Goal: Task Accomplishment & Management: Manage account settings

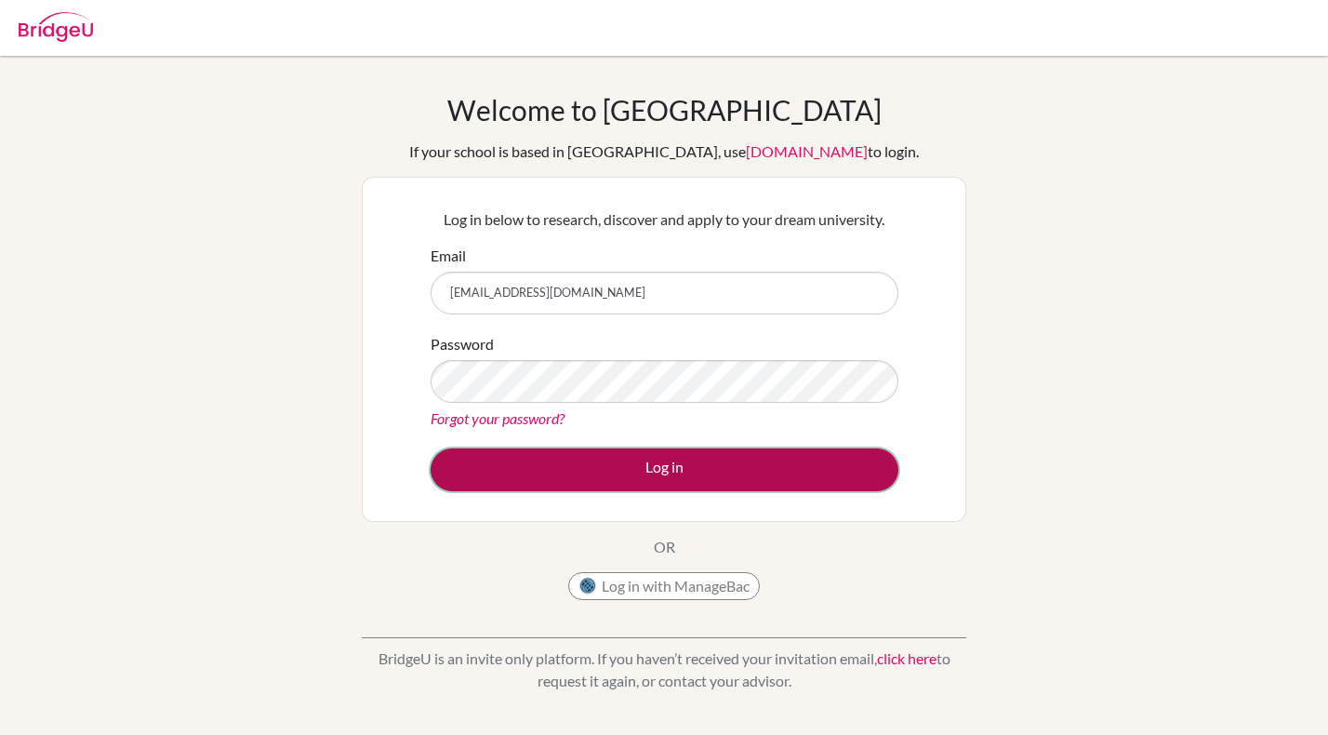
click at [654, 470] on button "Log in" at bounding box center [665, 469] width 468 height 43
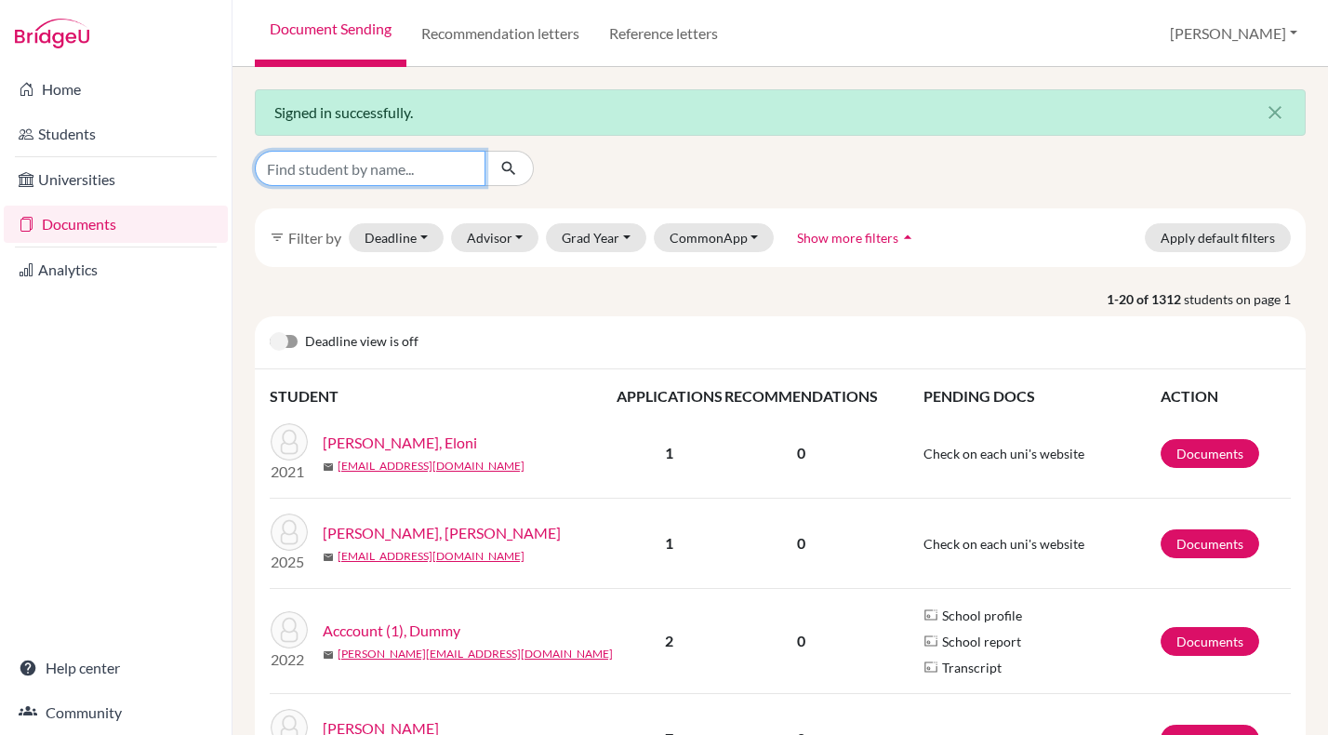
click at [386, 175] on input "Find student by name..." at bounding box center [370, 168] width 231 height 35
type input "[PERSON_NAME]"
click button "submit" at bounding box center [508, 168] width 49 height 35
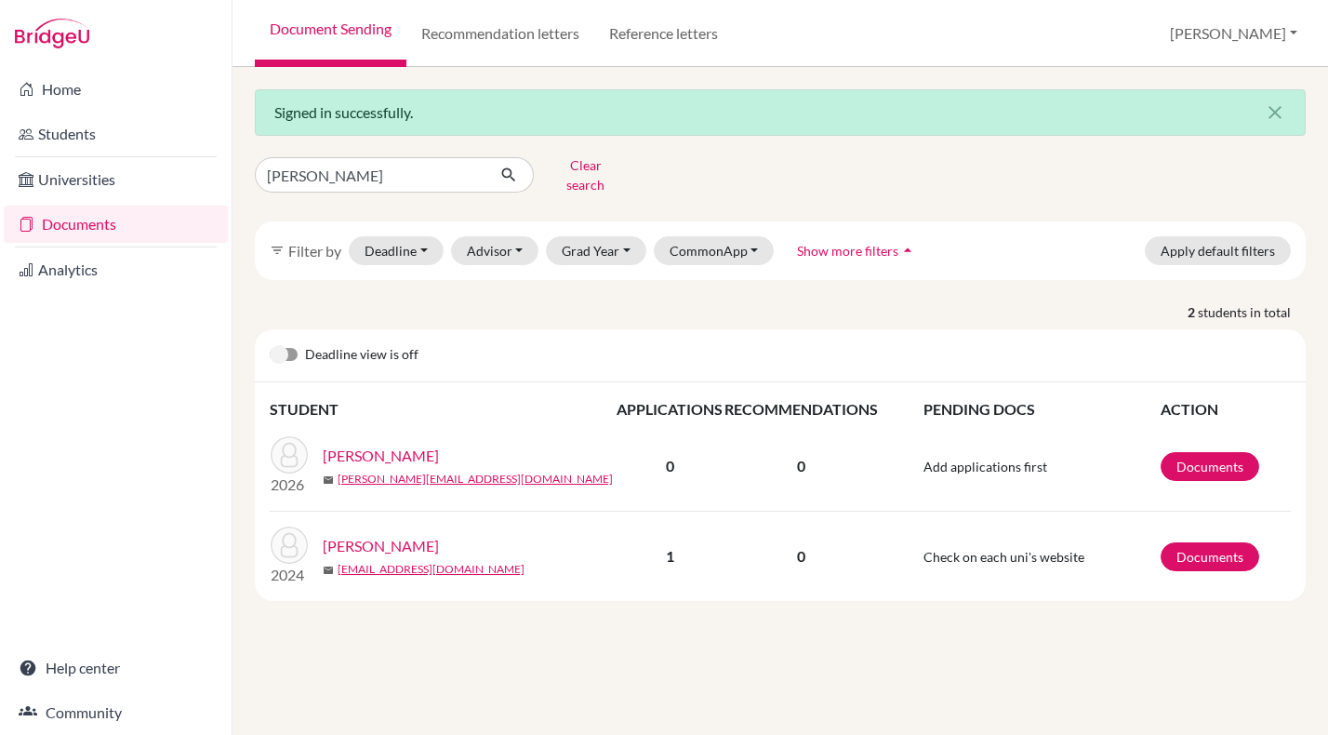
click at [400, 444] on link "[PERSON_NAME]" at bounding box center [381, 455] width 116 height 22
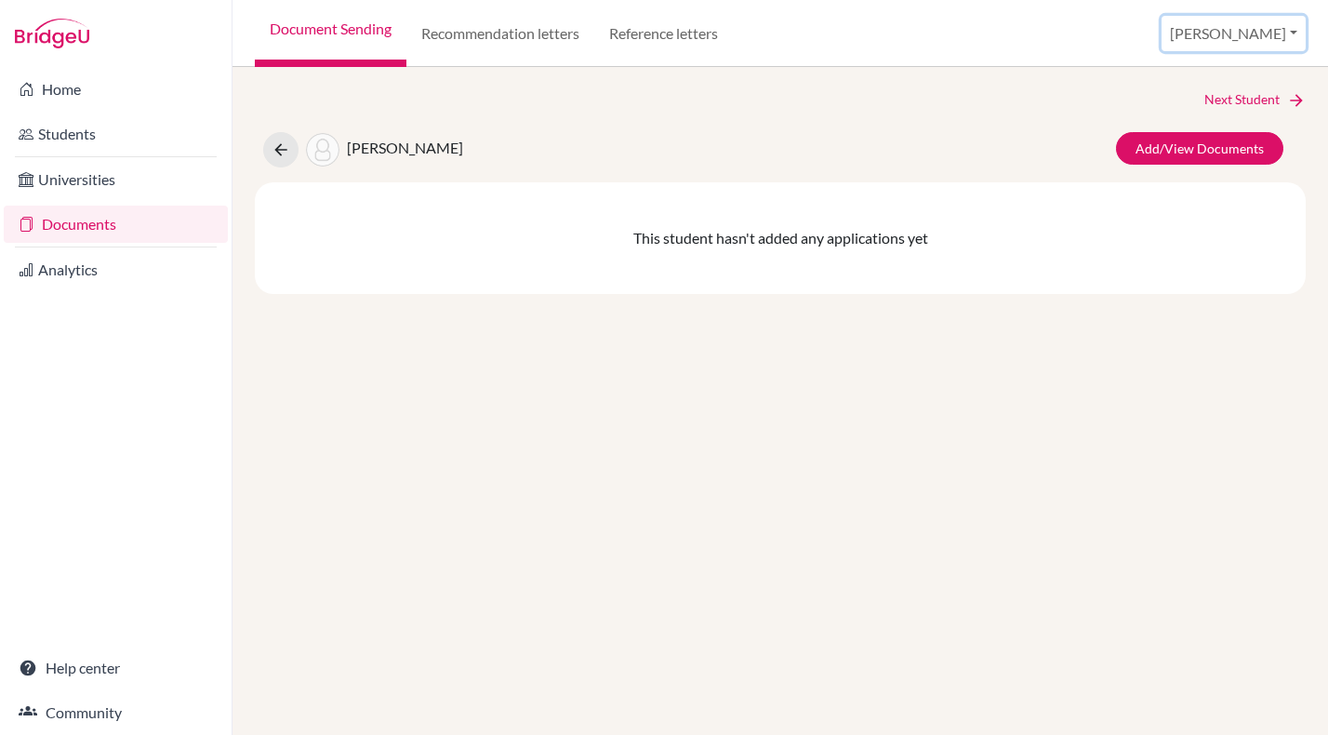
click at [1279, 29] on button "[PERSON_NAME]" at bounding box center [1233, 33] width 144 height 35
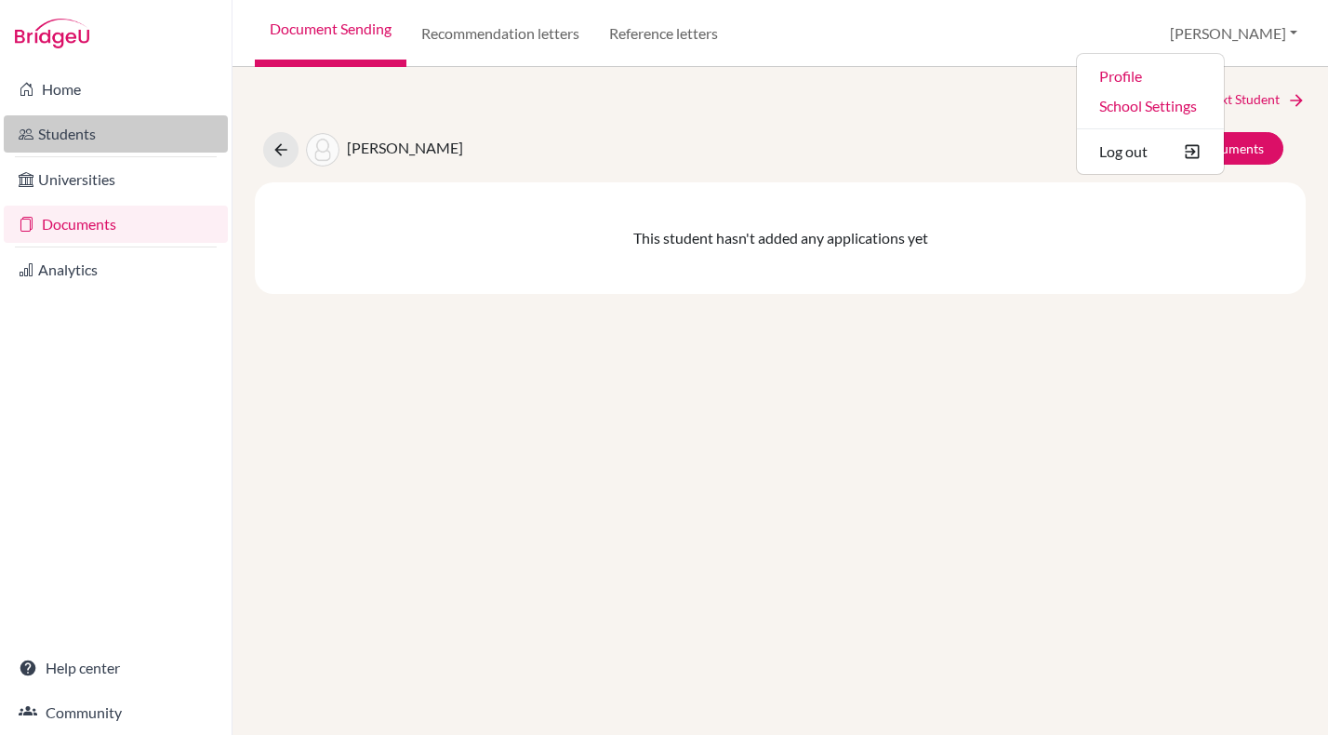
click at [72, 137] on link "Students" at bounding box center [116, 133] width 224 height 37
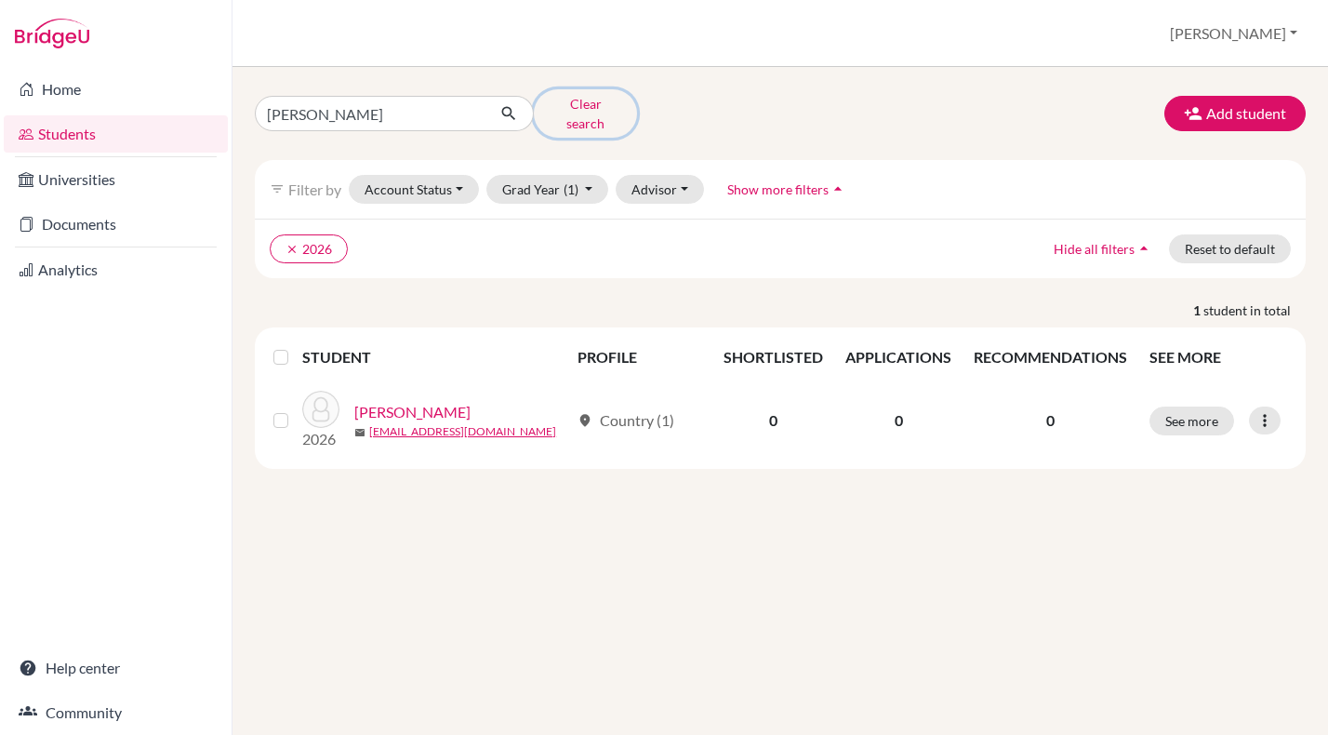
click at [586, 104] on button "Clear search" at bounding box center [585, 113] width 103 height 48
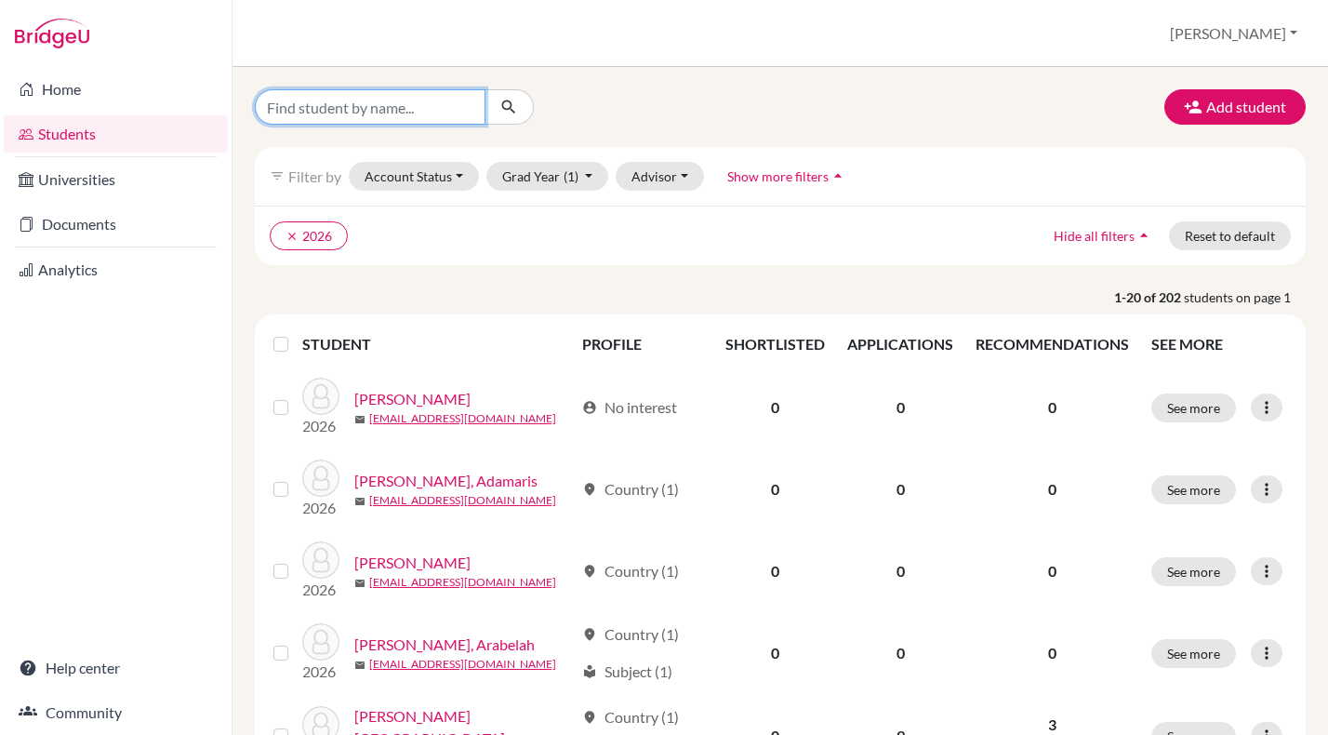
click at [392, 106] on input "Find student by name..." at bounding box center [370, 106] width 231 height 35
type input "daugherty"
click at [519, 104] on button "submit" at bounding box center [508, 106] width 49 height 35
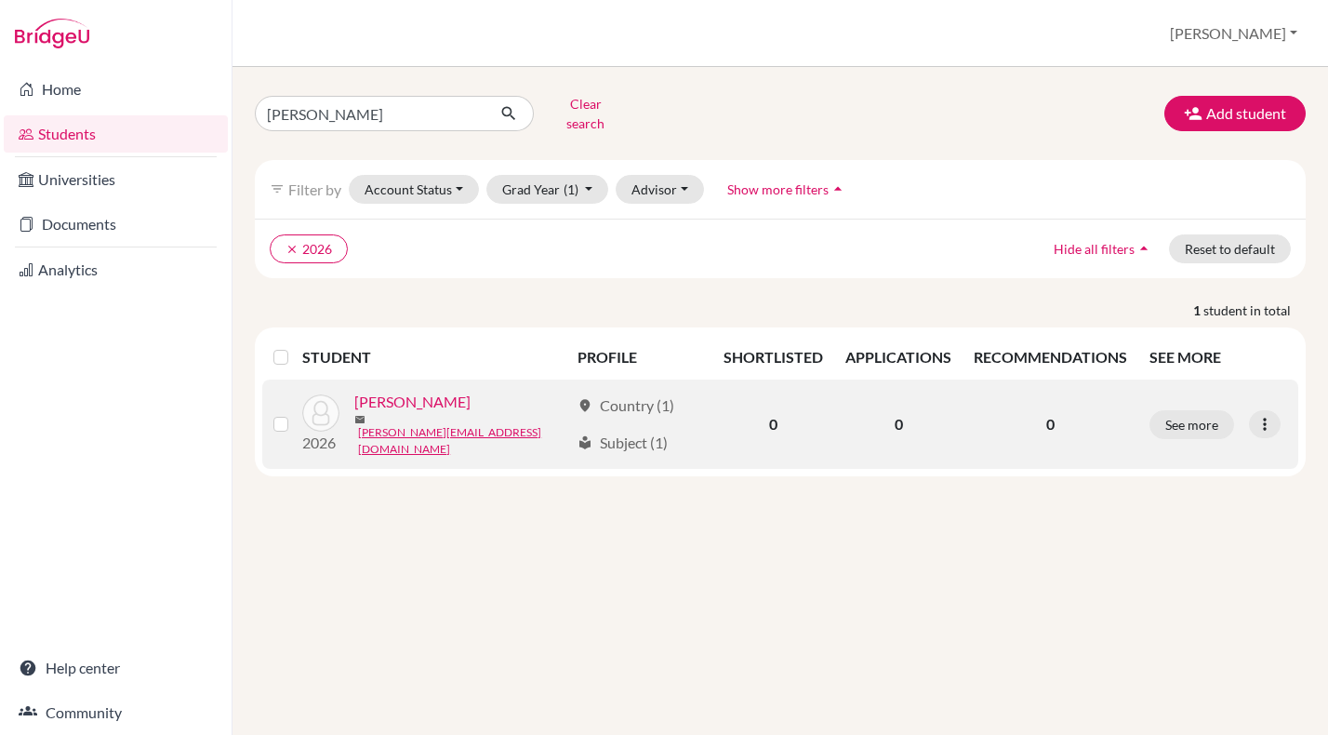
click at [418, 396] on link "Daugherty, Jay" at bounding box center [412, 402] width 116 height 22
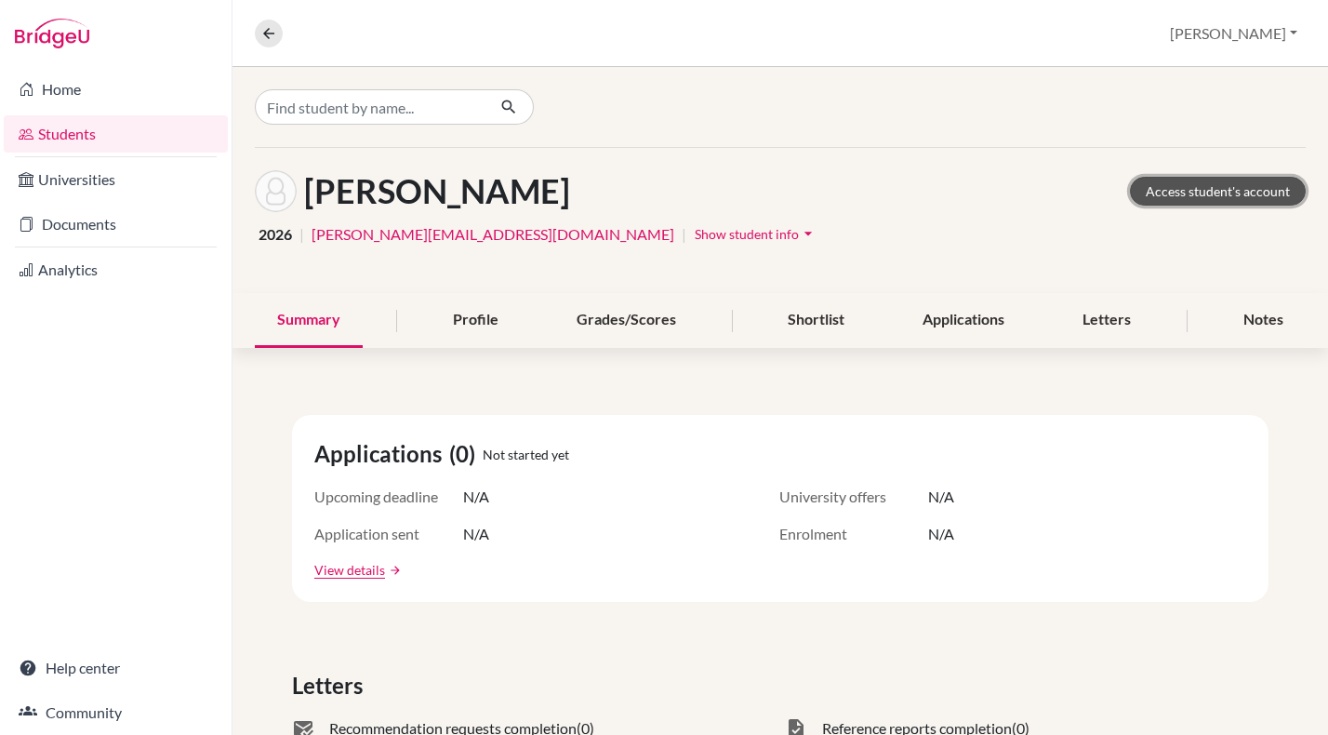
click at [1219, 196] on link "Access student's account" at bounding box center [1218, 191] width 176 height 29
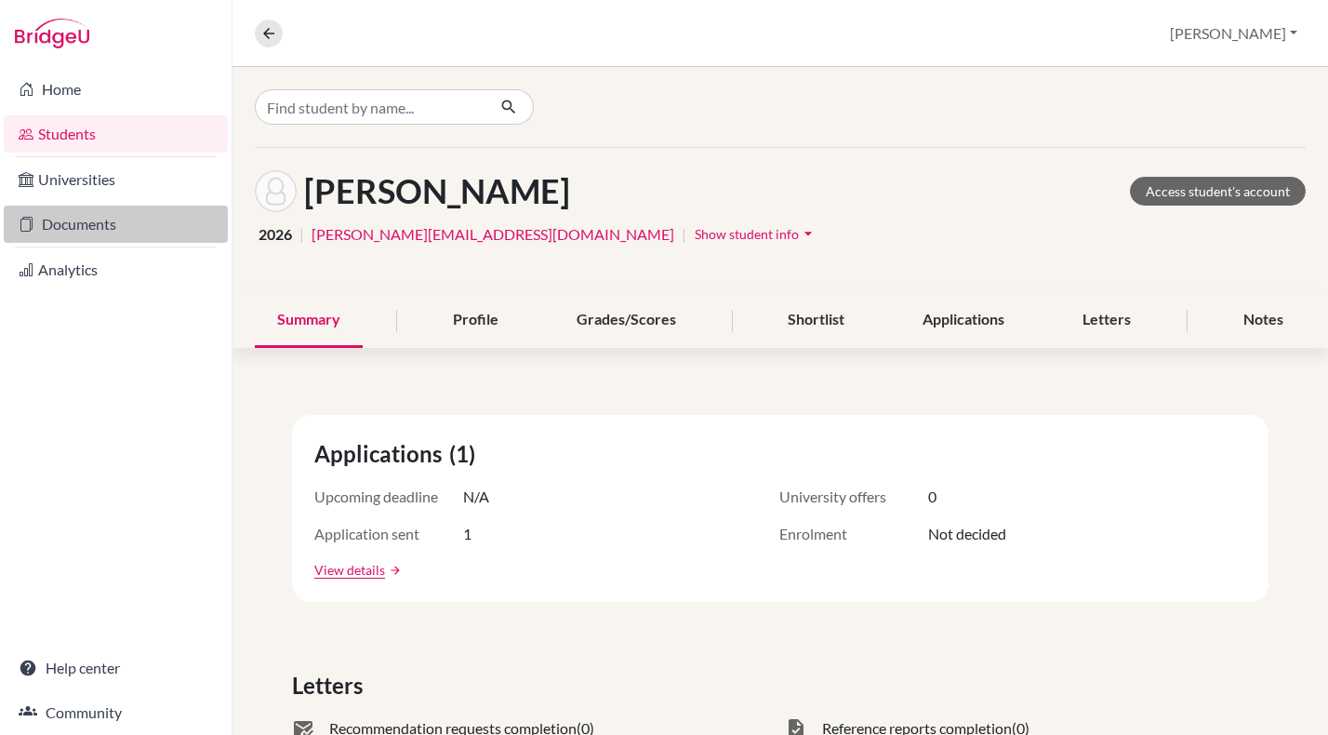
click at [95, 227] on link "Documents" at bounding box center [116, 224] width 224 height 37
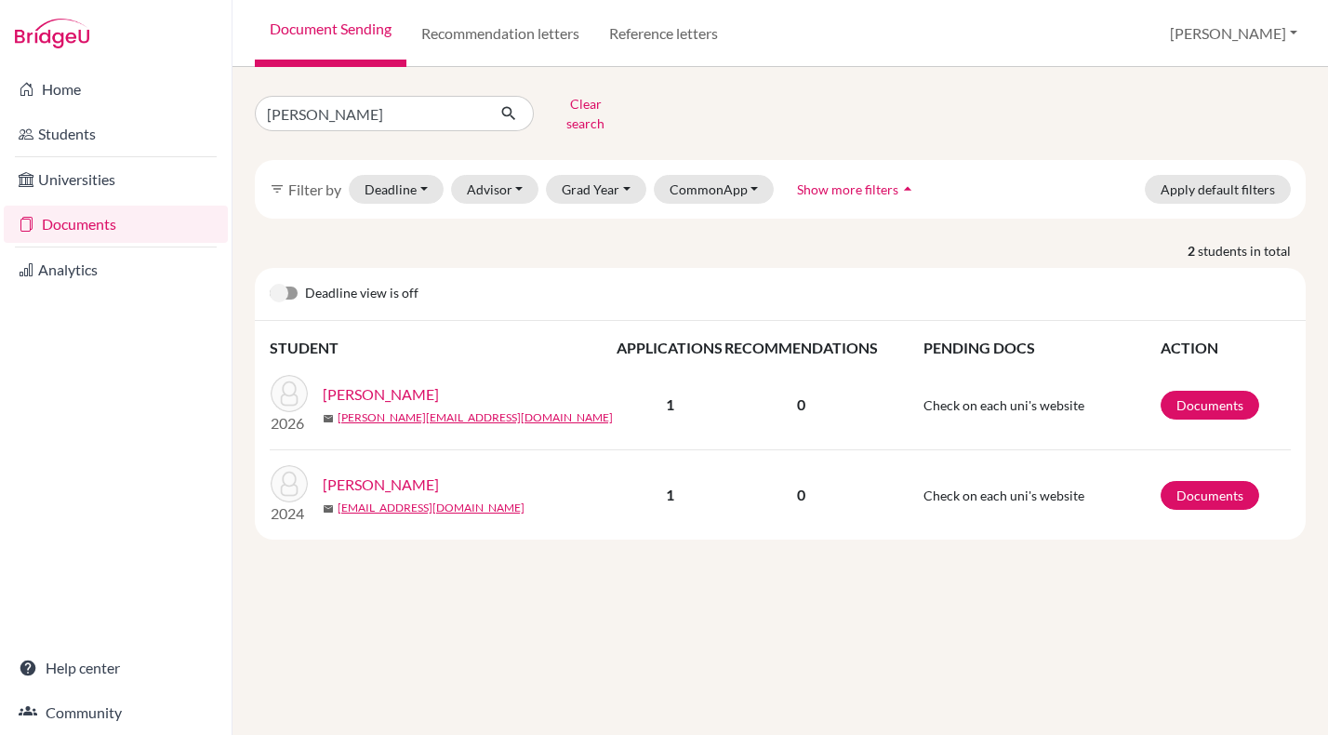
click at [393, 389] on link "[PERSON_NAME]" at bounding box center [381, 394] width 116 height 22
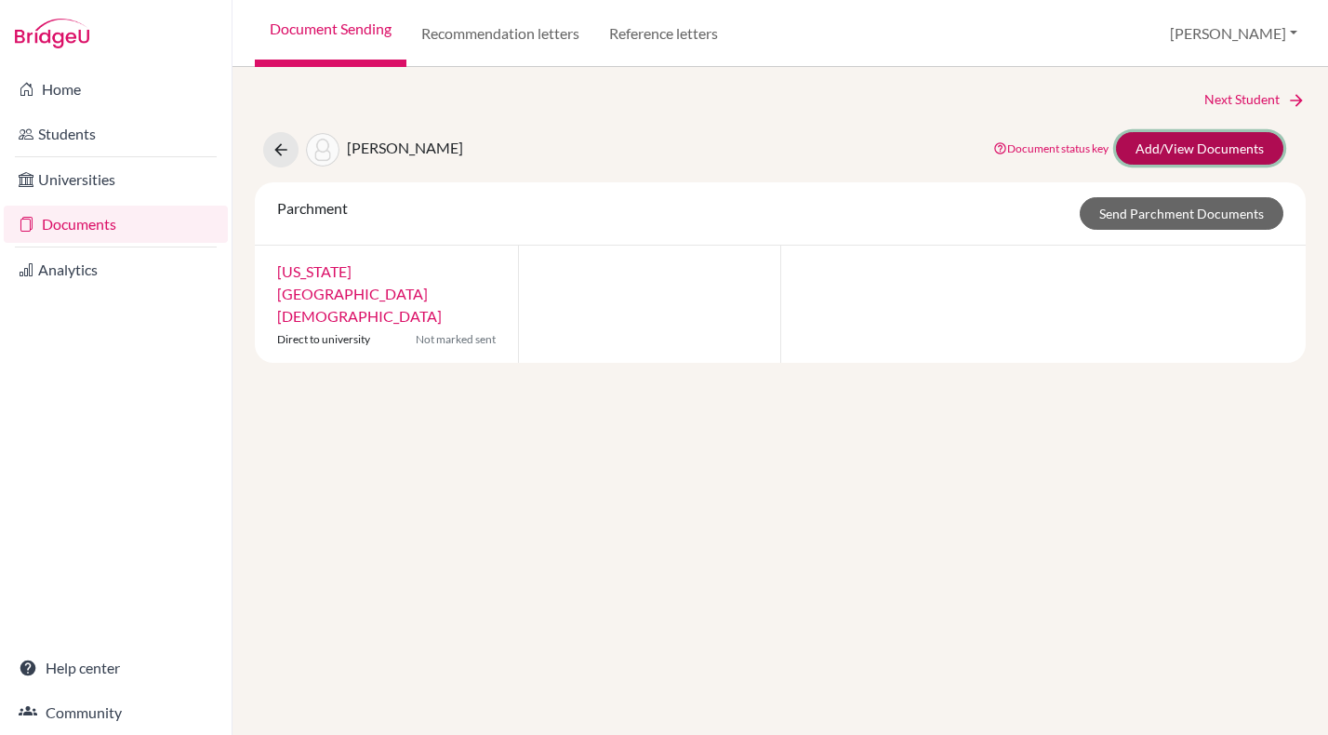
click at [1188, 140] on link "Add/View Documents" at bounding box center [1199, 148] width 167 height 33
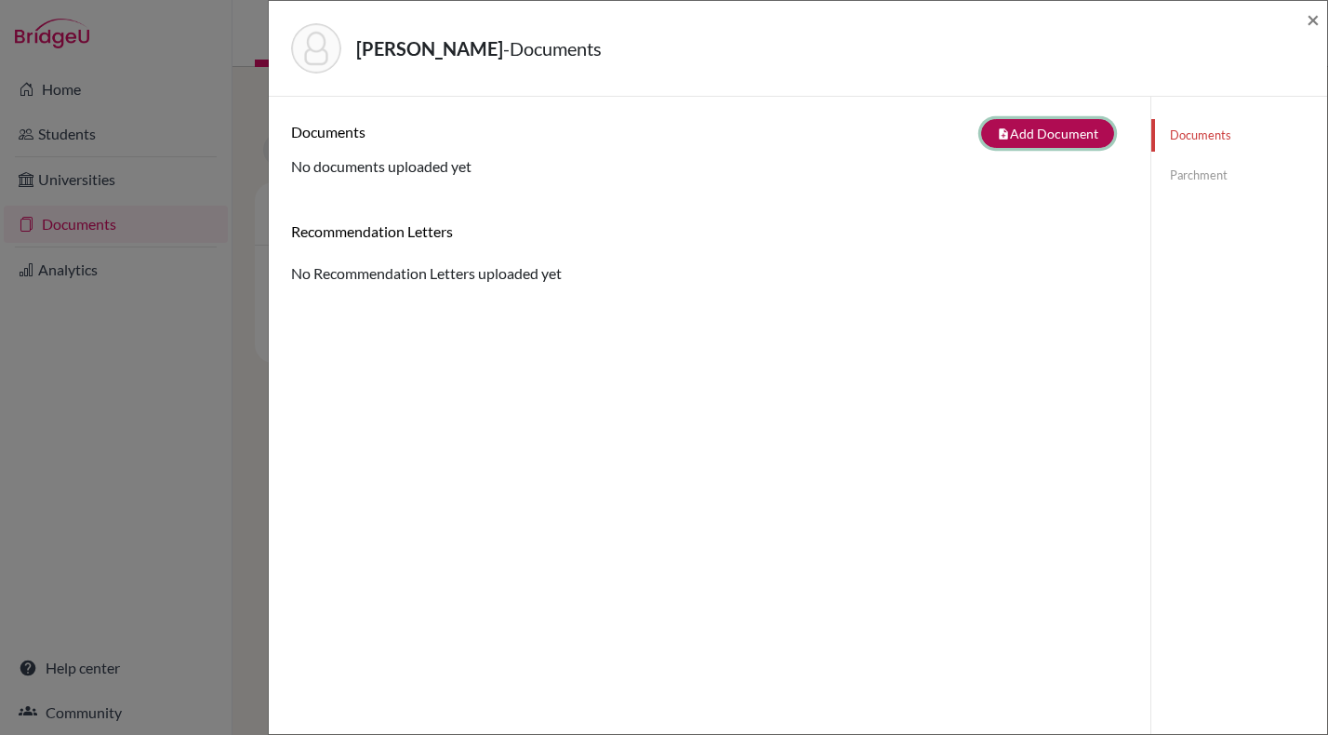
click at [1063, 128] on button "note_add Add Document" at bounding box center [1047, 133] width 133 height 29
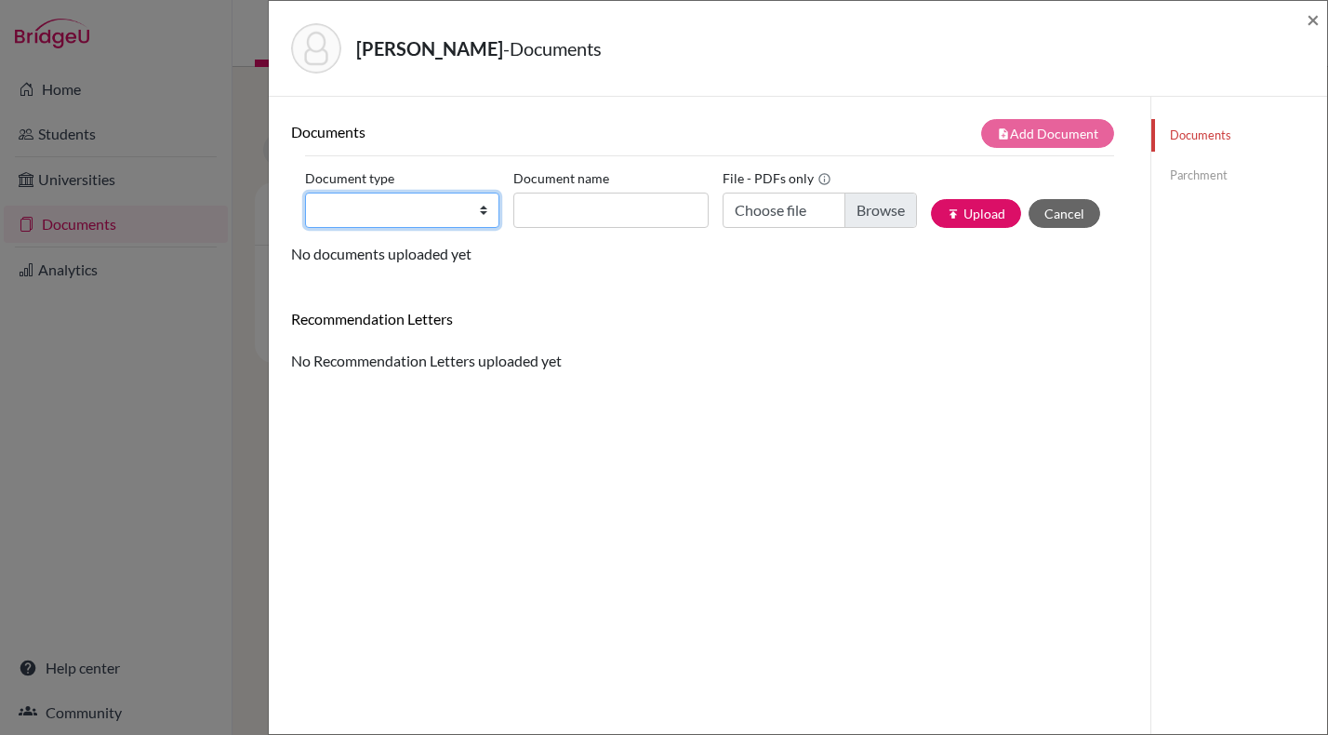
select select "2"
click option "Transcript" at bounding box center [0, 0] width 0 height 0
click at [595, 213] on input "Document name" at bounding box center [610, 209] width 194 height 35
type input "t"
click at [587, 215] on input "Document name" at bounding box center [610, 209] width 194 height 35
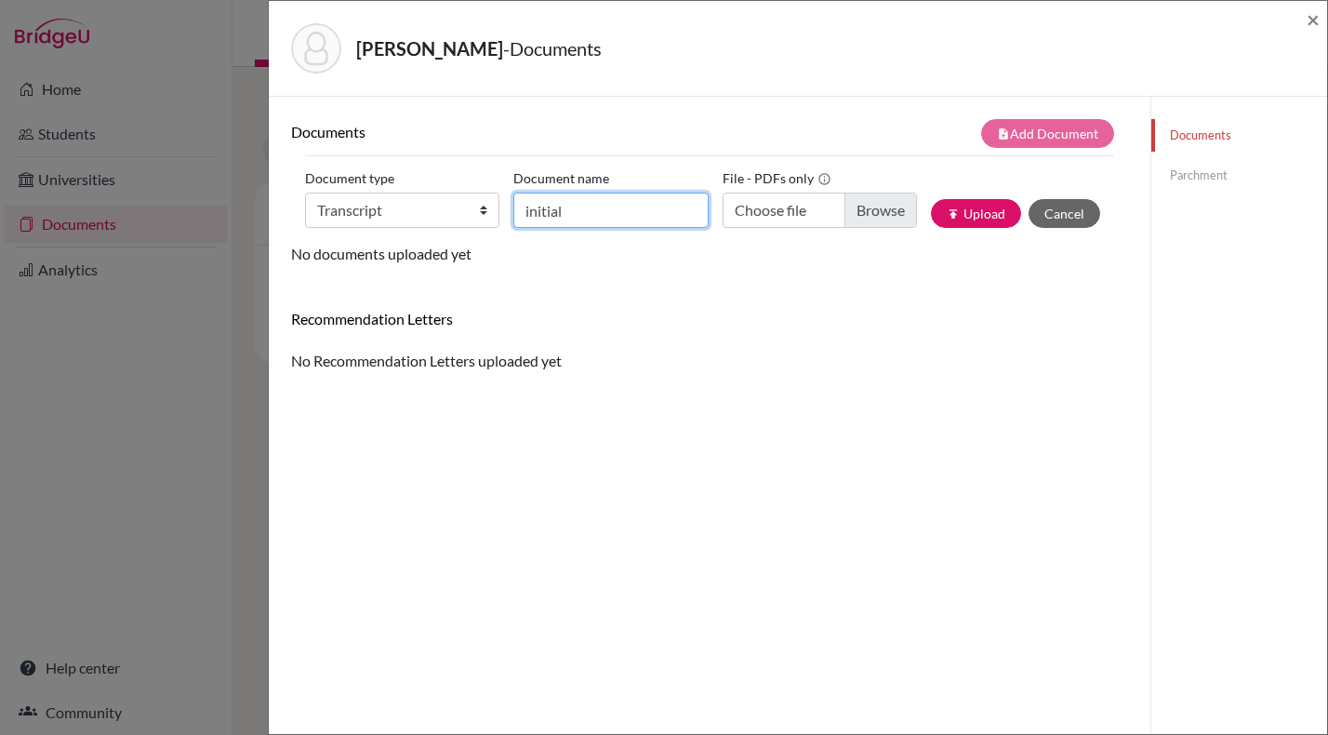
type input "initial"
click at [802, 214] on input "Choose file" at bounding box center [820, 209] width 194 height 35
type input "C:\fakepath\Daugherty, Jay initial.pdf"
click at [985, 210] on button "publish Upload" at bounding box center [976, 213] width 90 height 29
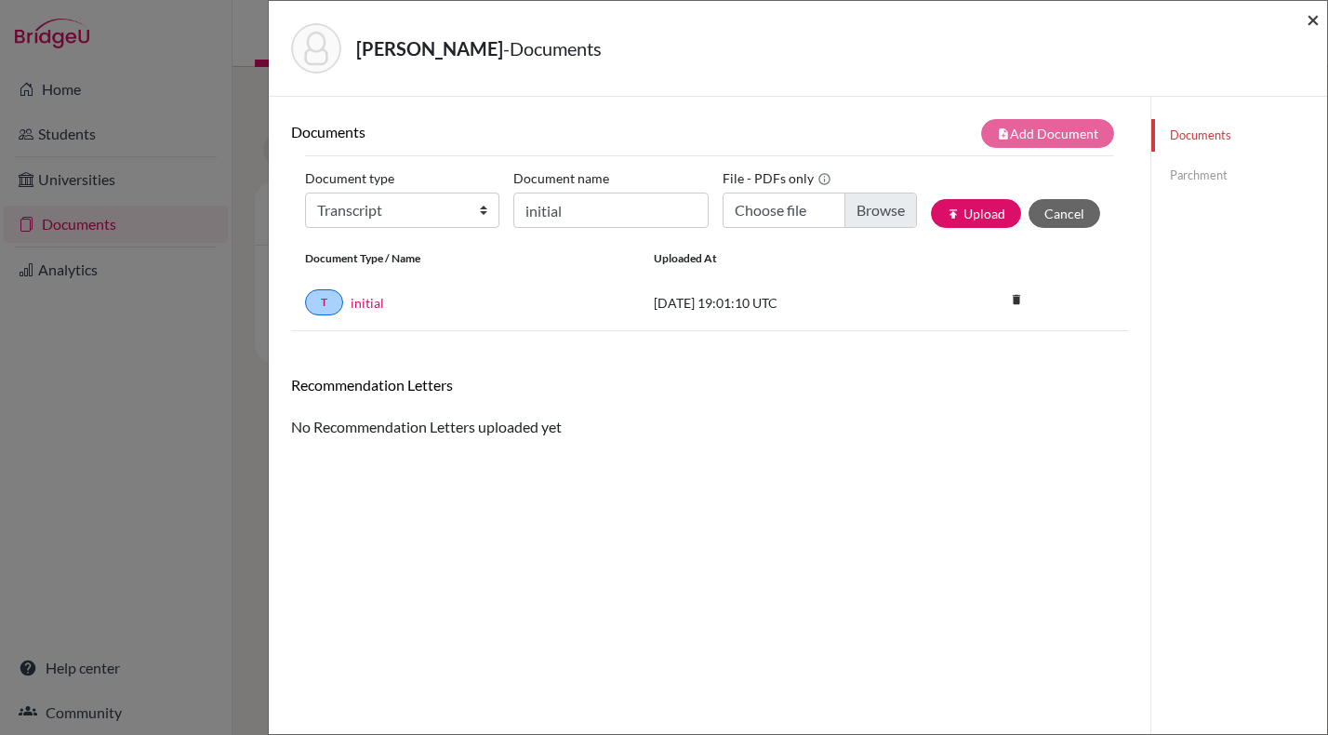
click at [1314, 16] on span "×" at bounding box center [1313, 19] width 13 height 27
